Goal: Transaction & Acquisition: Download file/media

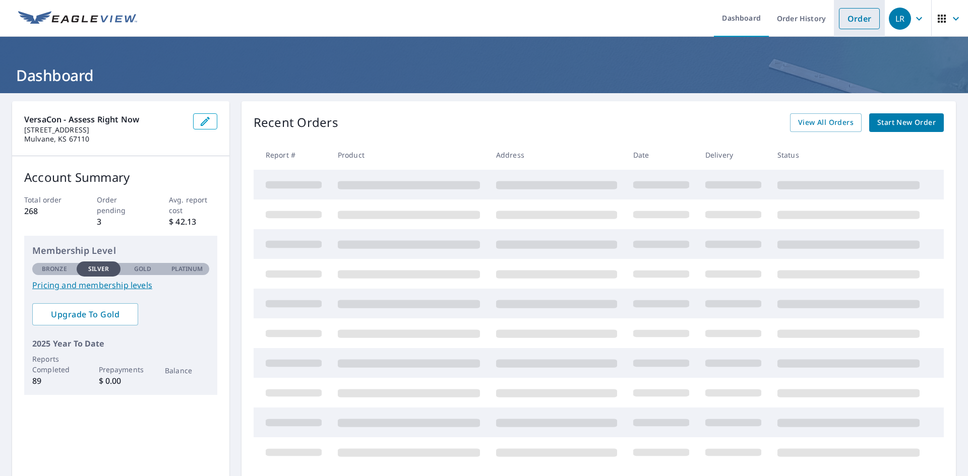
click at [846, 19] on link "Order" at bounding box center [859, 18] width 41 height 21
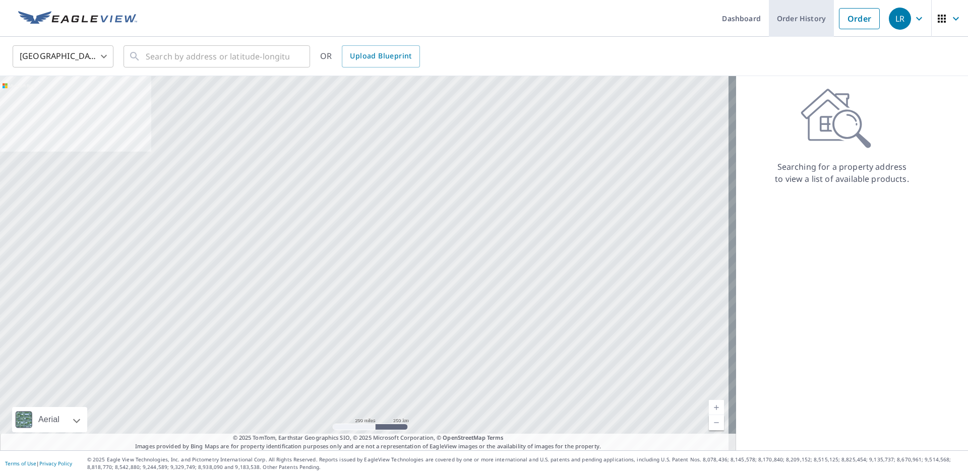
click at [799, 24] on link "Order History" at bounding box center [801, 18] width 65 height 37
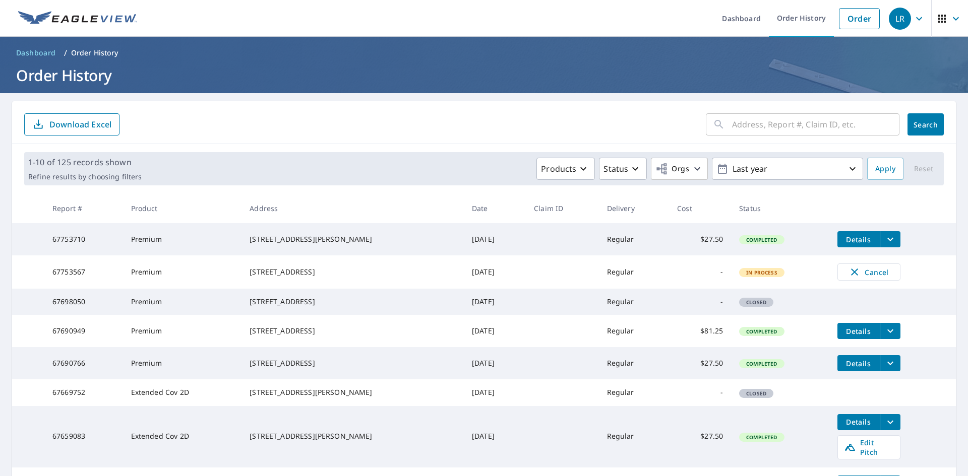
click at [888, 238] on button "filesDropdownBtn-67753710" at bounding box center [890, 239] width 21 height 16
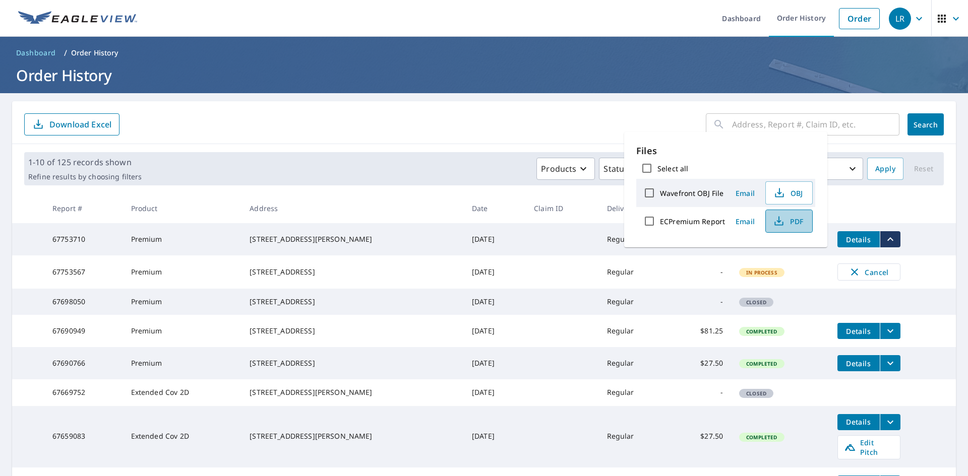
click at [794, 220] on span "PDF" at bounding box center [788, 221] width 32 height 12
